Goal: Information Seeking & Learning: Learn about a topic

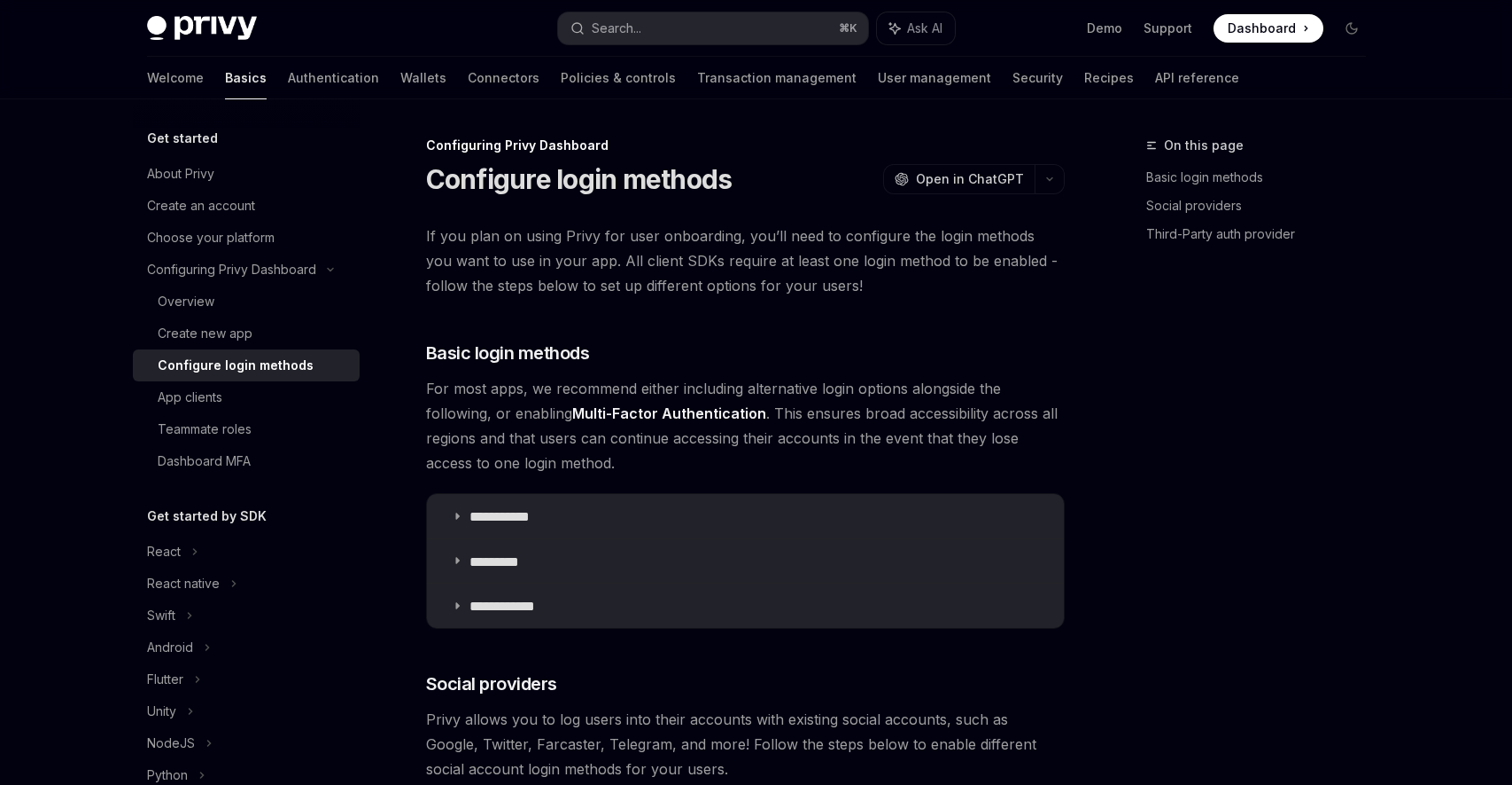
scroll to position [1316, 0]
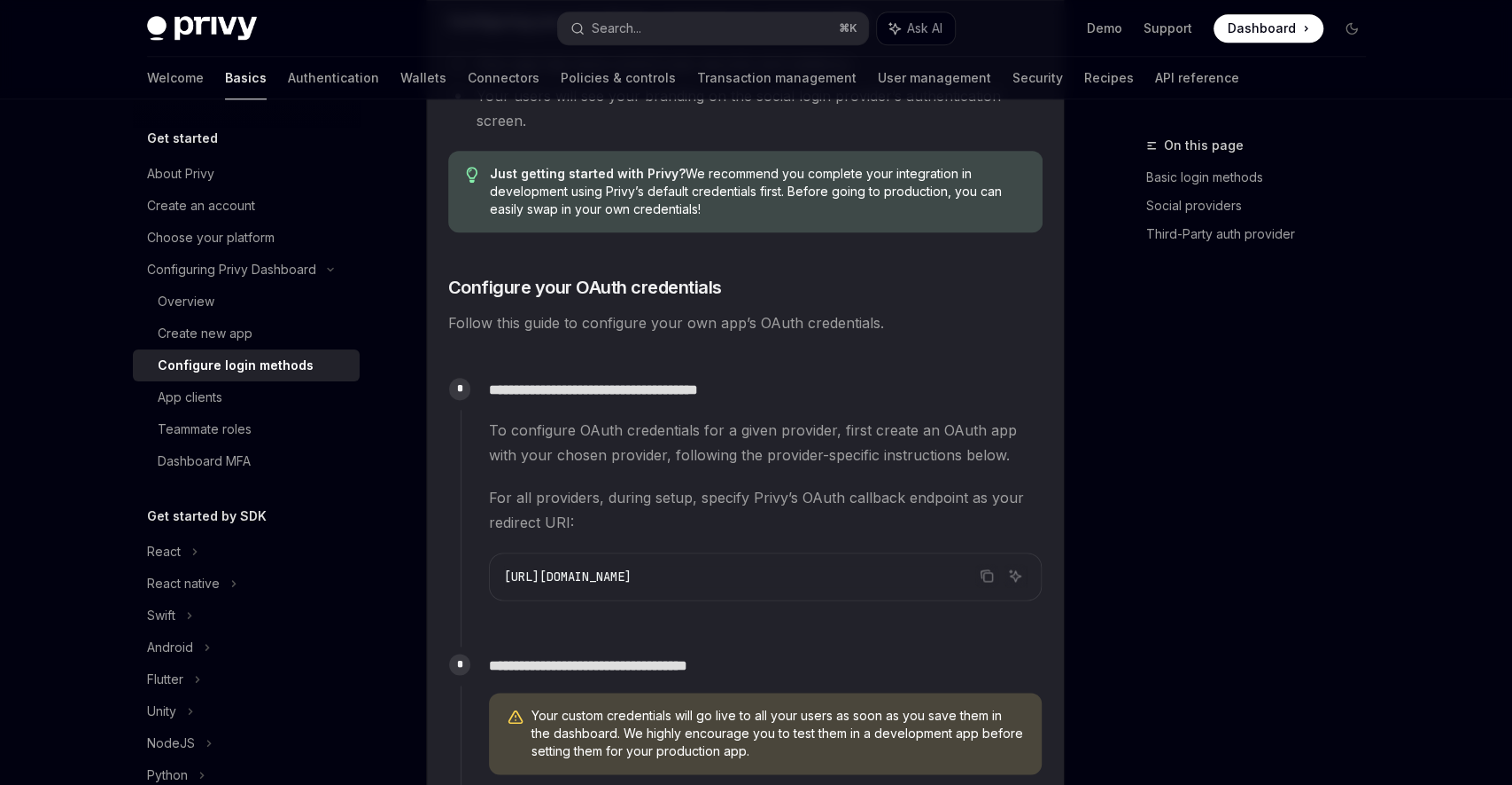
click at [257, 16] on img at bounding box center [203, 28] width 110 height 25
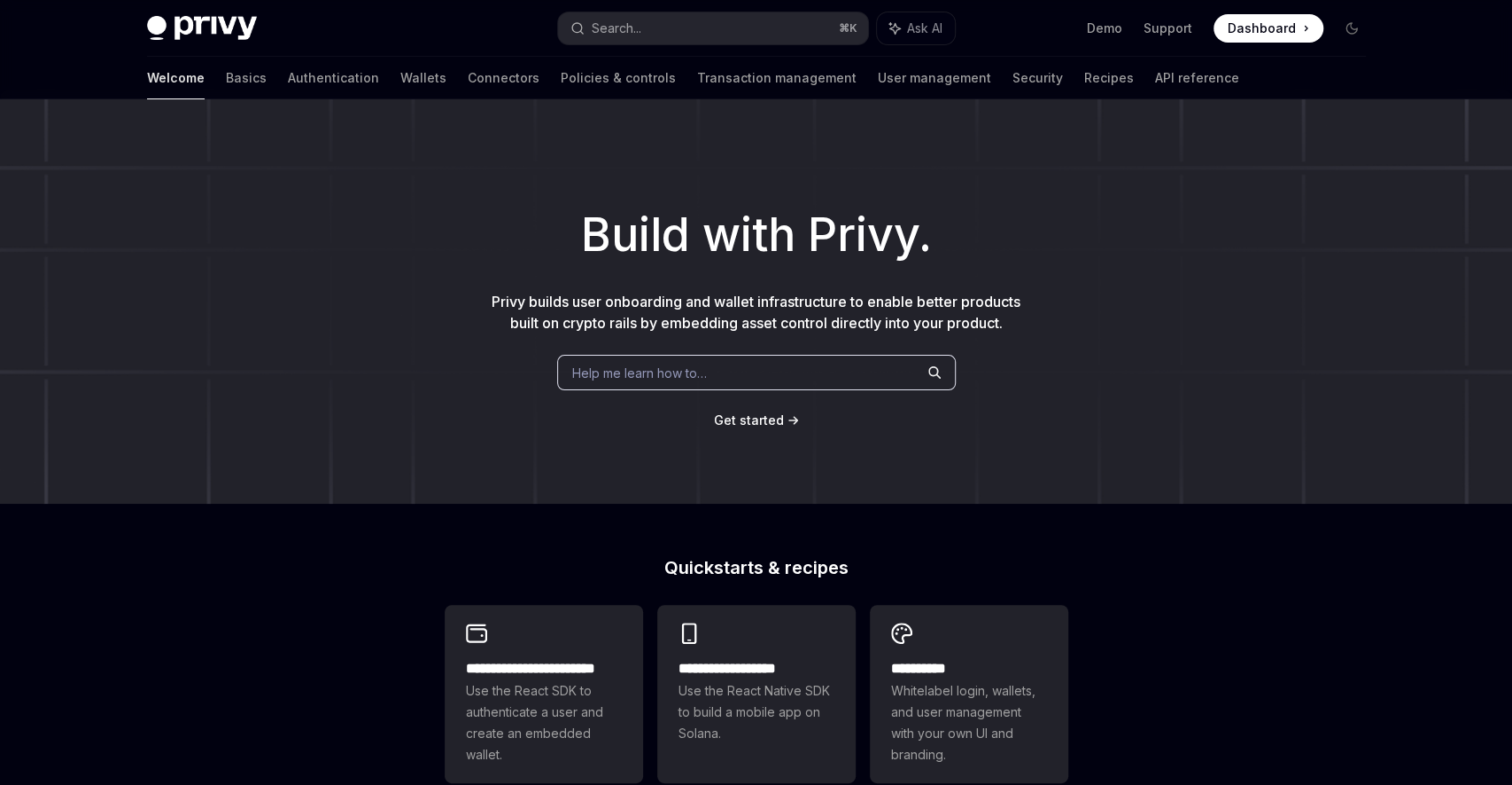
click at [634, 212] on h1 "Build with Privy." at bounding box center [756, 235] width 1456 height 69
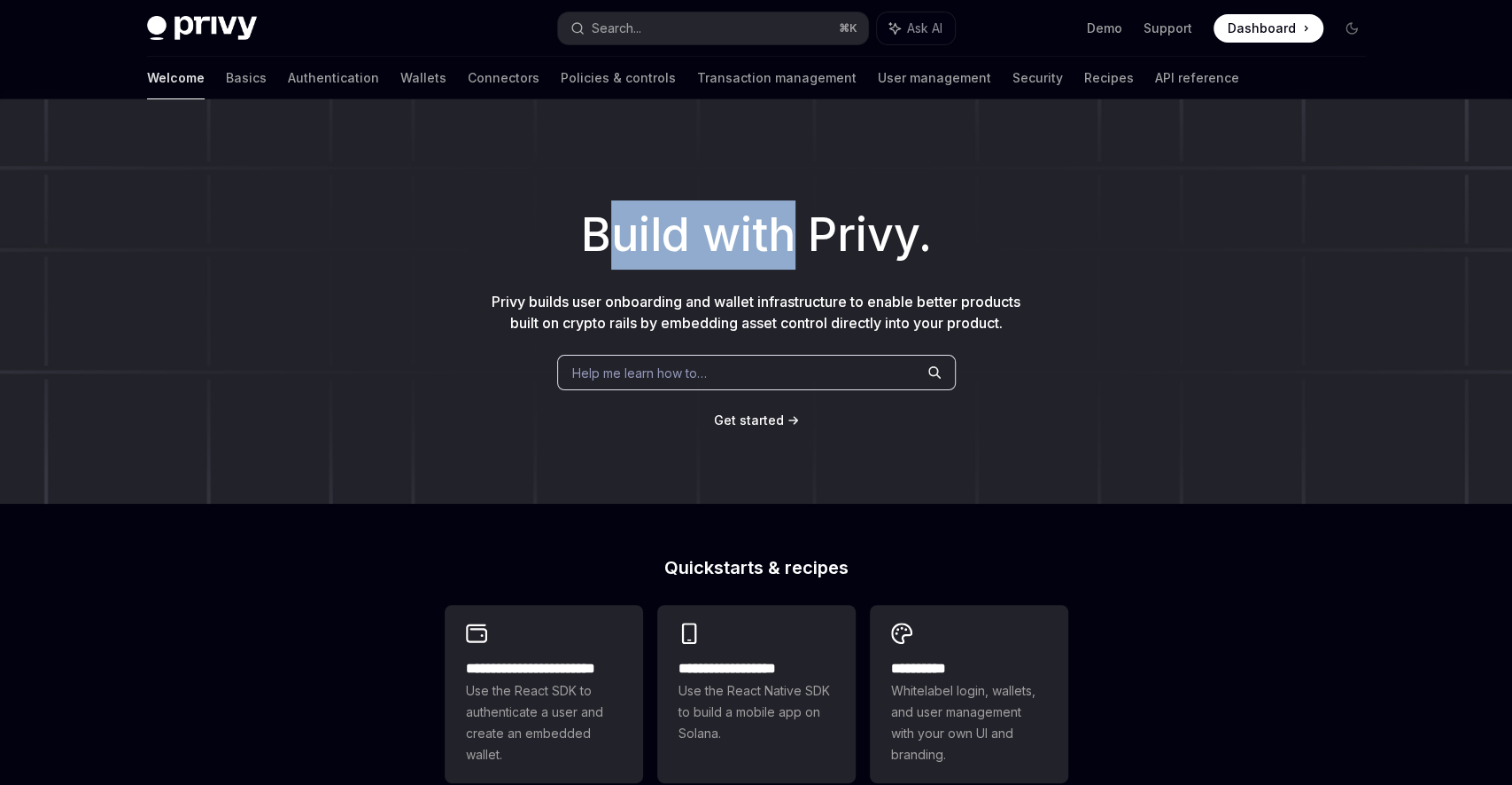
drag, startPoint x: 597, startPoint y: 236, endPoint x: 796, endPoint y: 235, distance: 199.0
click at [796, 235] on h1 "Build with Privy." at bounding box center [756, 235] width 1456 height 69
drag, startPoint x: 800, startPoint y: 236, endPoint x: 665, endPoint y: 313, distance: 155.4
click at [800, 238] on h1 "Build with Privy." at bounding box center [756, 235] width 1456 height 69
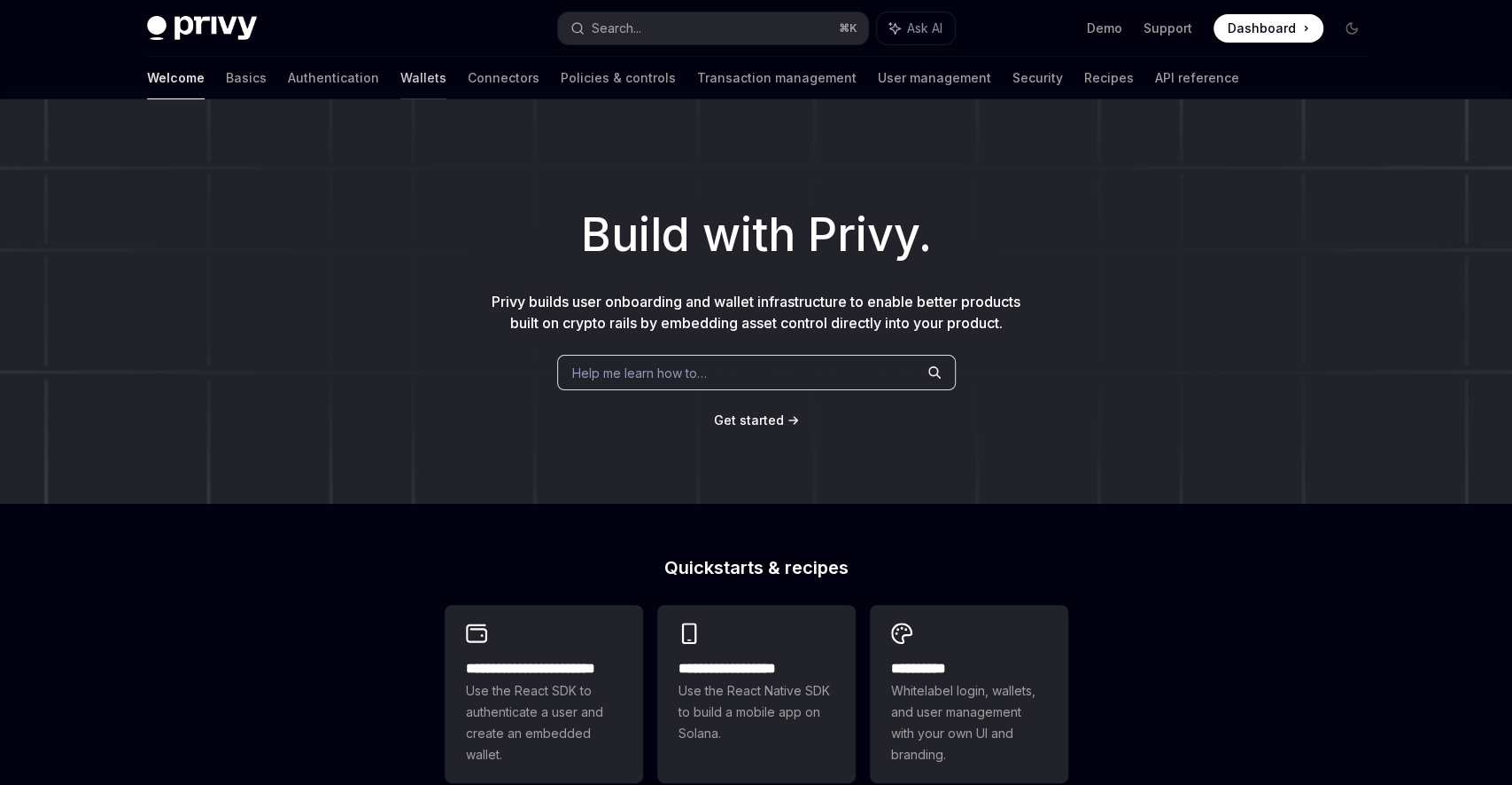
click at [400, 68] on link "Wallets" at bounding box center [423, 78] width 46 height 42
type textarea "*"
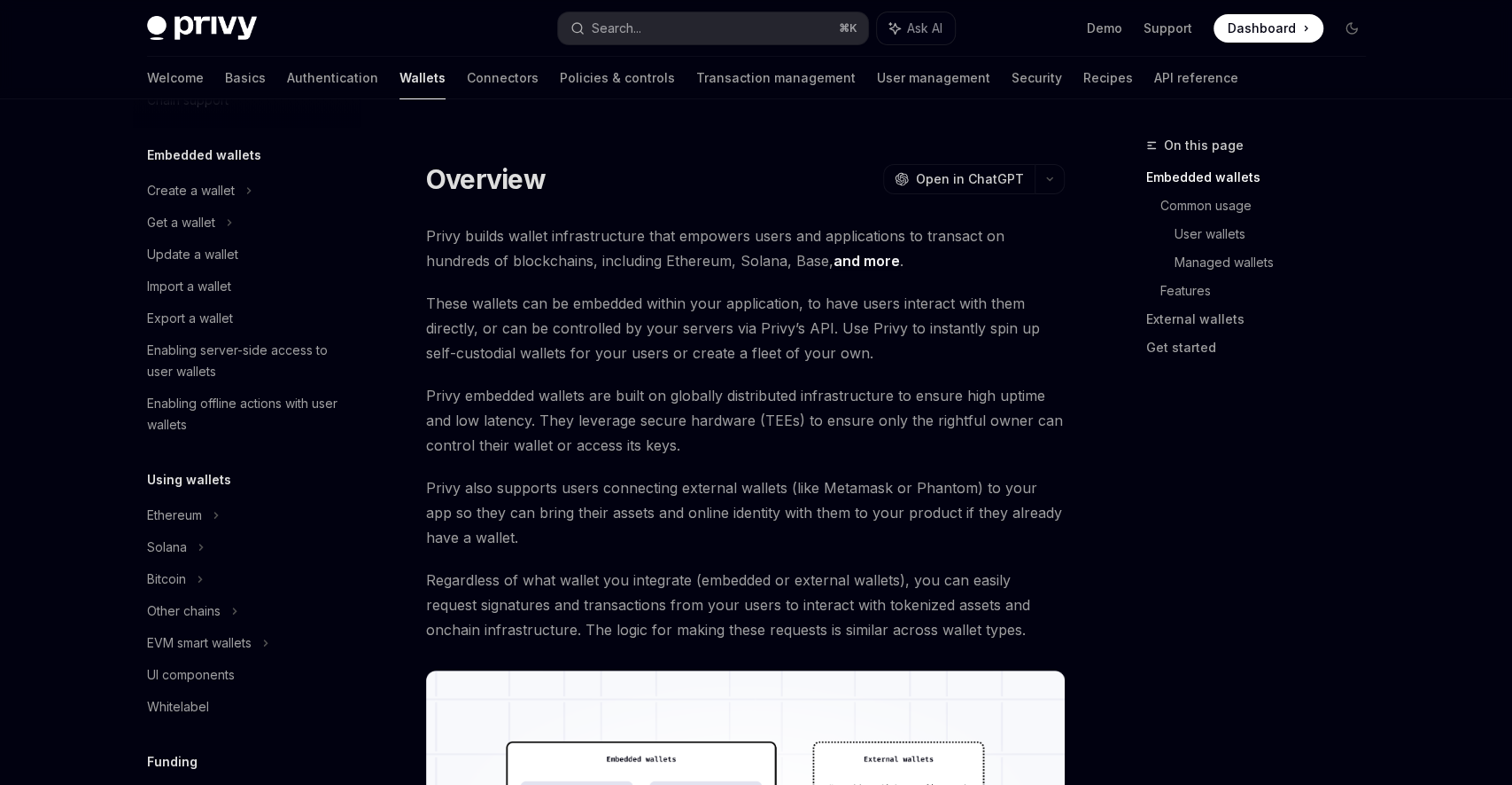
click at [611, 298] on span "These wallets can be embedded within your application, to have users interact w…" at bounding box center [745, 329] width 639 height 75
drag, startPoint x: 582, startPoint y: 347, endPoint x: 675, endPoint y: 349, distance: 93.0
click at [674, 383] on span "Privy embedded wallets are built on globally distributed infrastructure to ensu…" at bounding box center [745, 420] width 639 height 75
drag, startPoint x: 629, startPoint y: 378, endPoint x: 747, endPoint y: 377, distance: 118.0
click at [747, 383] on span "Privy embedded wallets are built on globally distributed infrastructure to ensu…" at bounding box center [745, 420] width 639 height 75
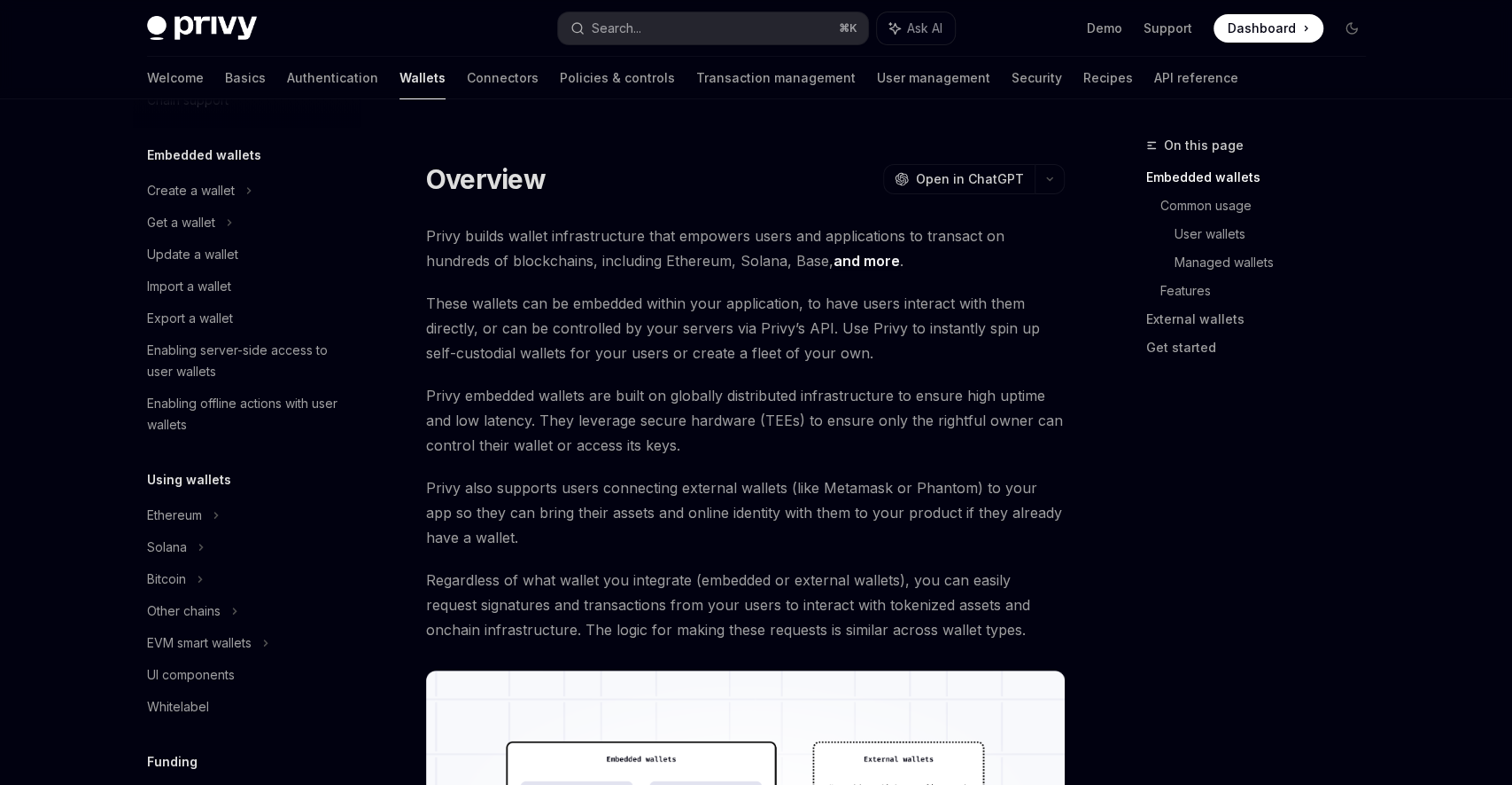
click at [744, 388] on span "Privy embedded wallets are built on globally distributed infrastructure to ensu…" at bounding box center [745, 420] width 639 height 75
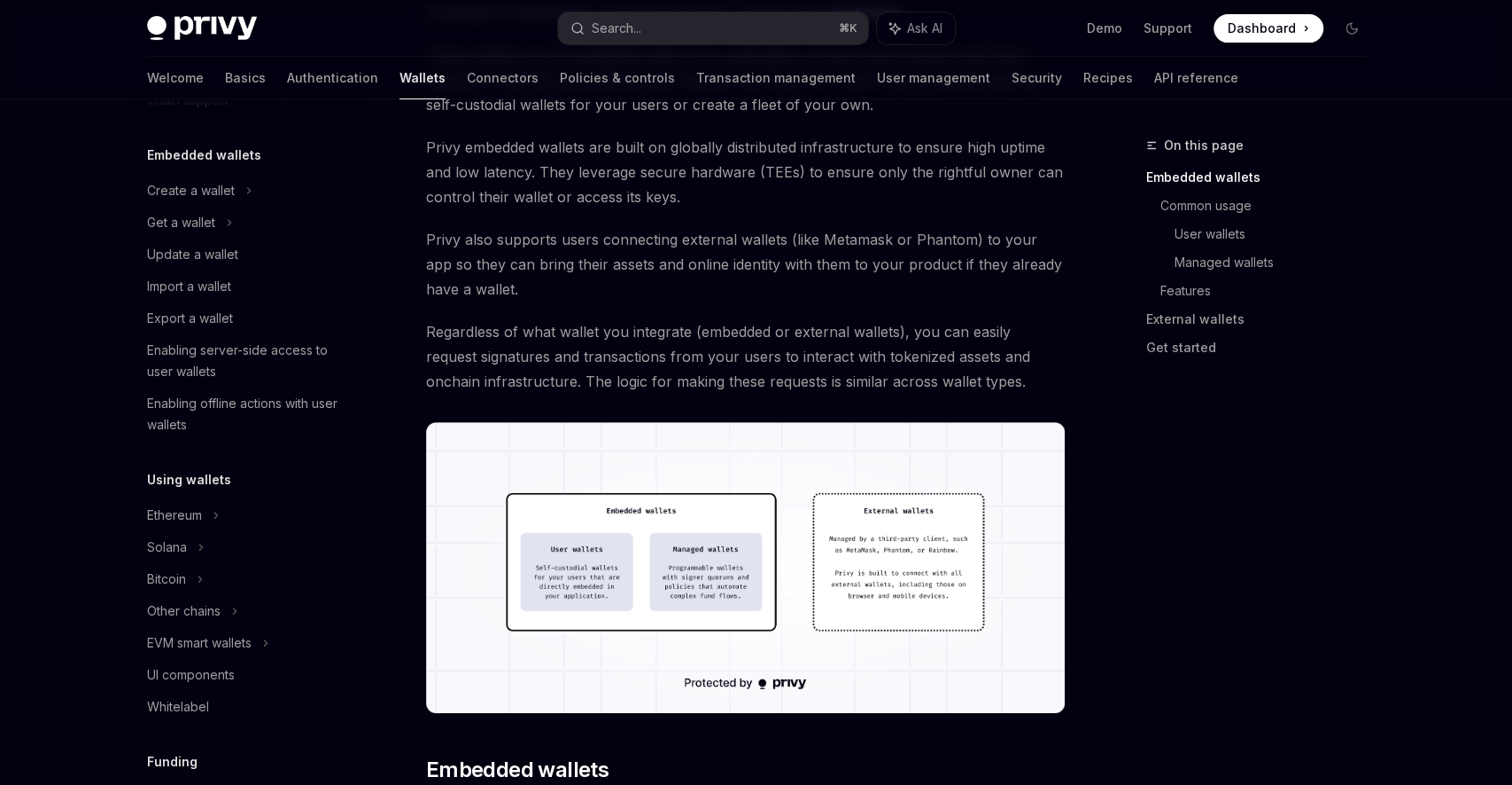
scroll to position [250, 0]
